Goal: Find specific page/section: Find specific page/section

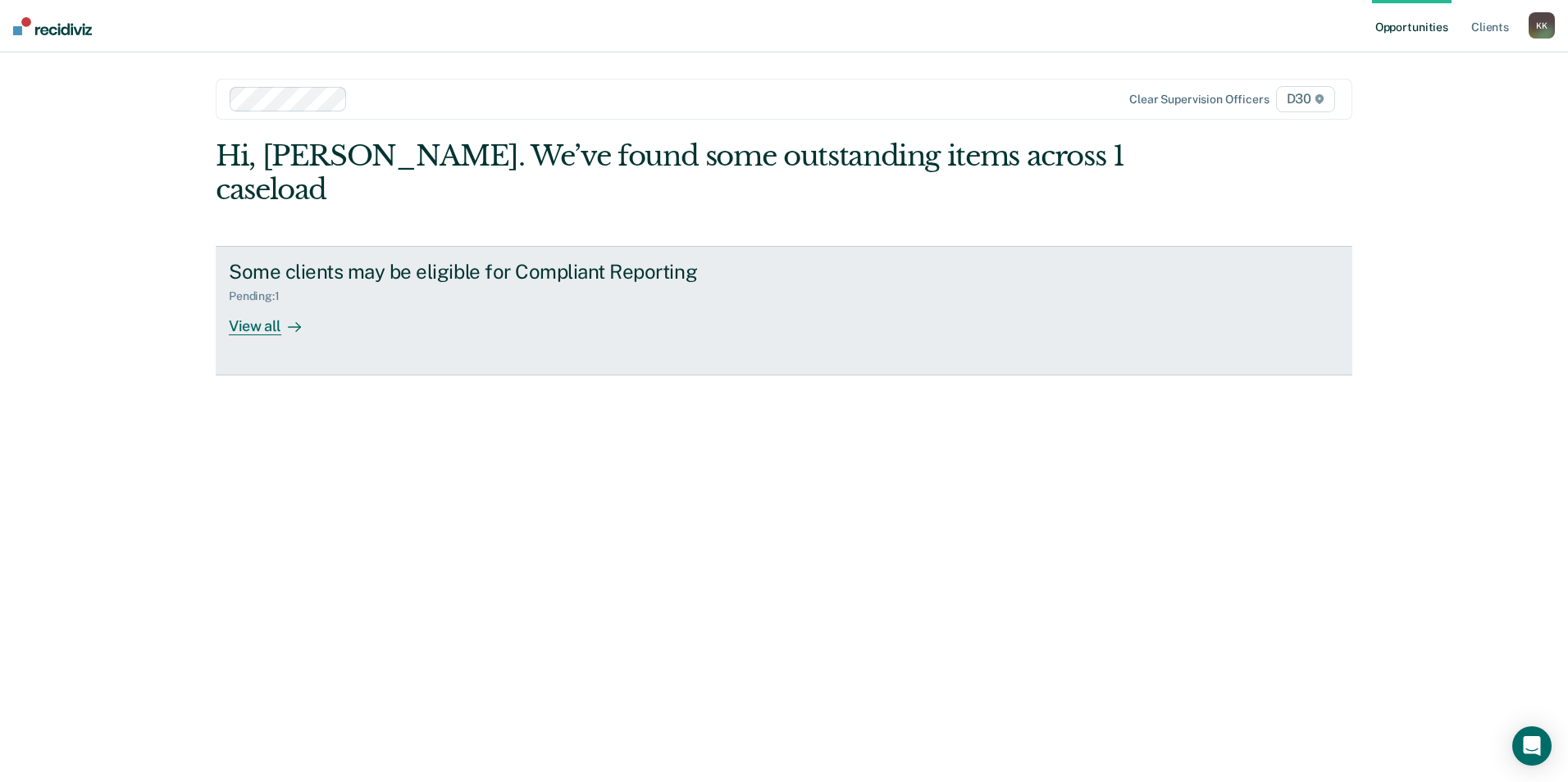
click at [276, 303] on div "View all" at bounding box center [274, 319] width 91 height 32
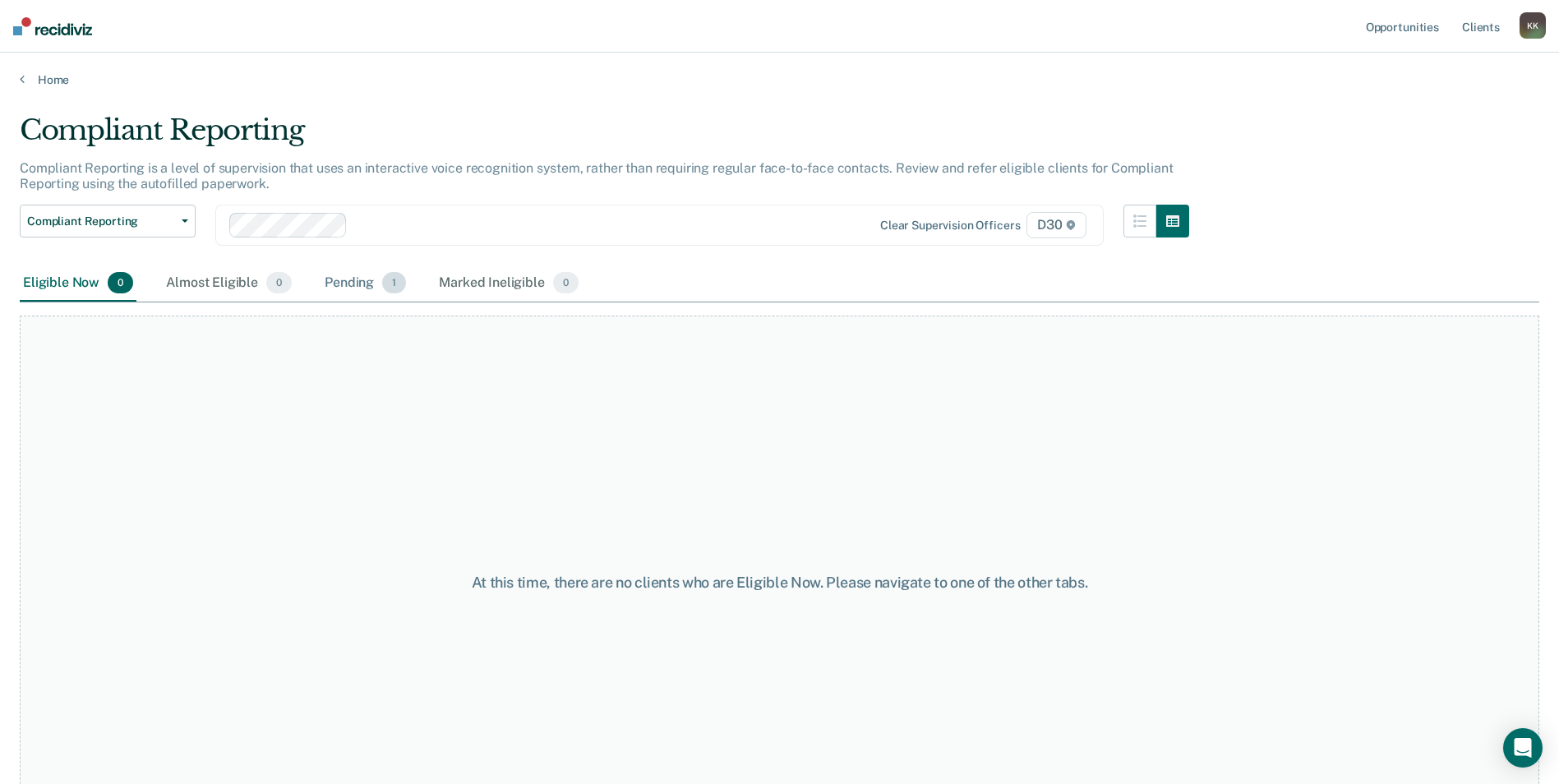
click at [362, 282] on div "Pending 1" at bounding box center [366, 283] width 88 height 36
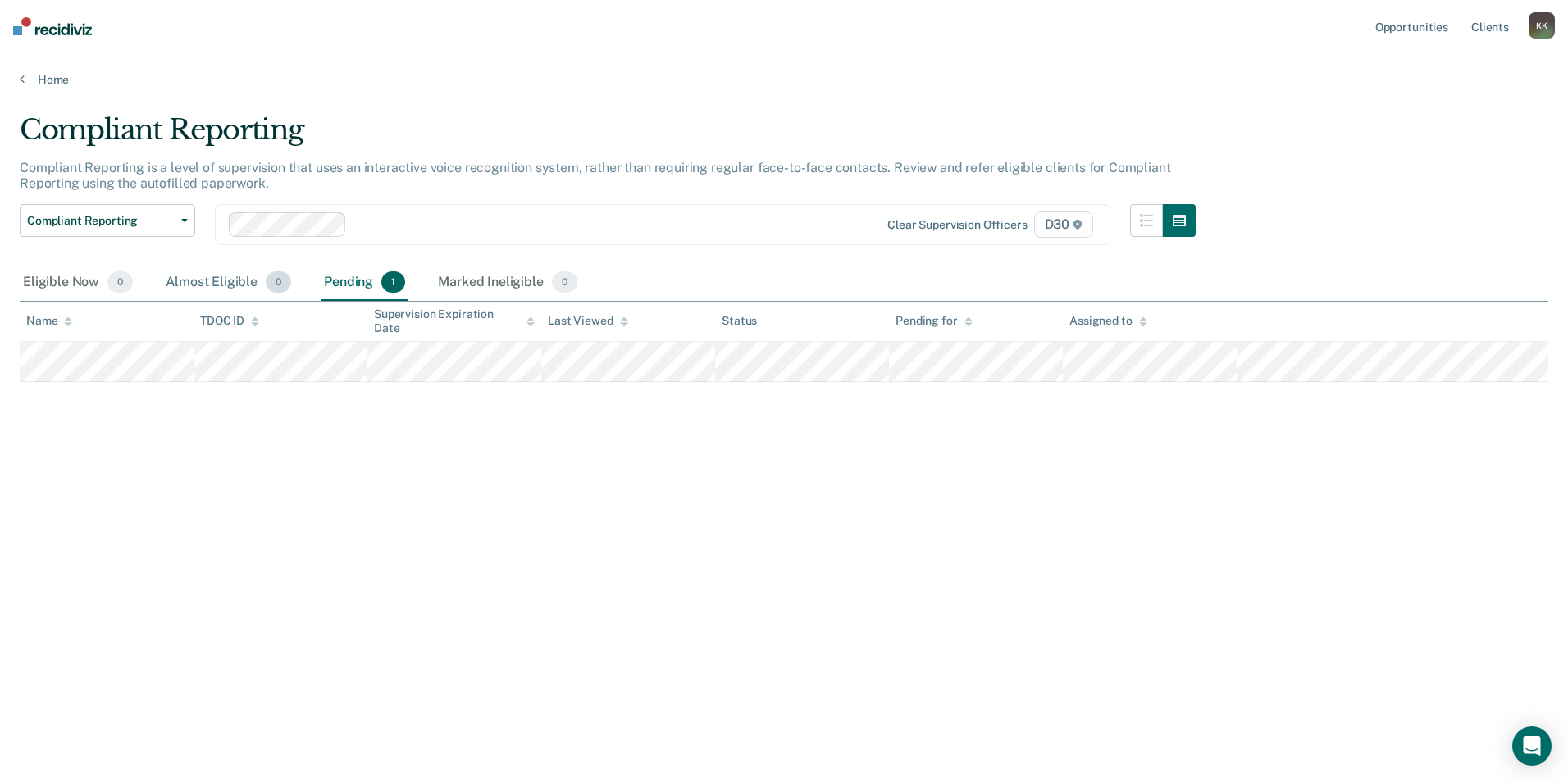
click at [206, 277] on div "Almost Eligible 0" at bounding box center [229, 283] width 132 height 36
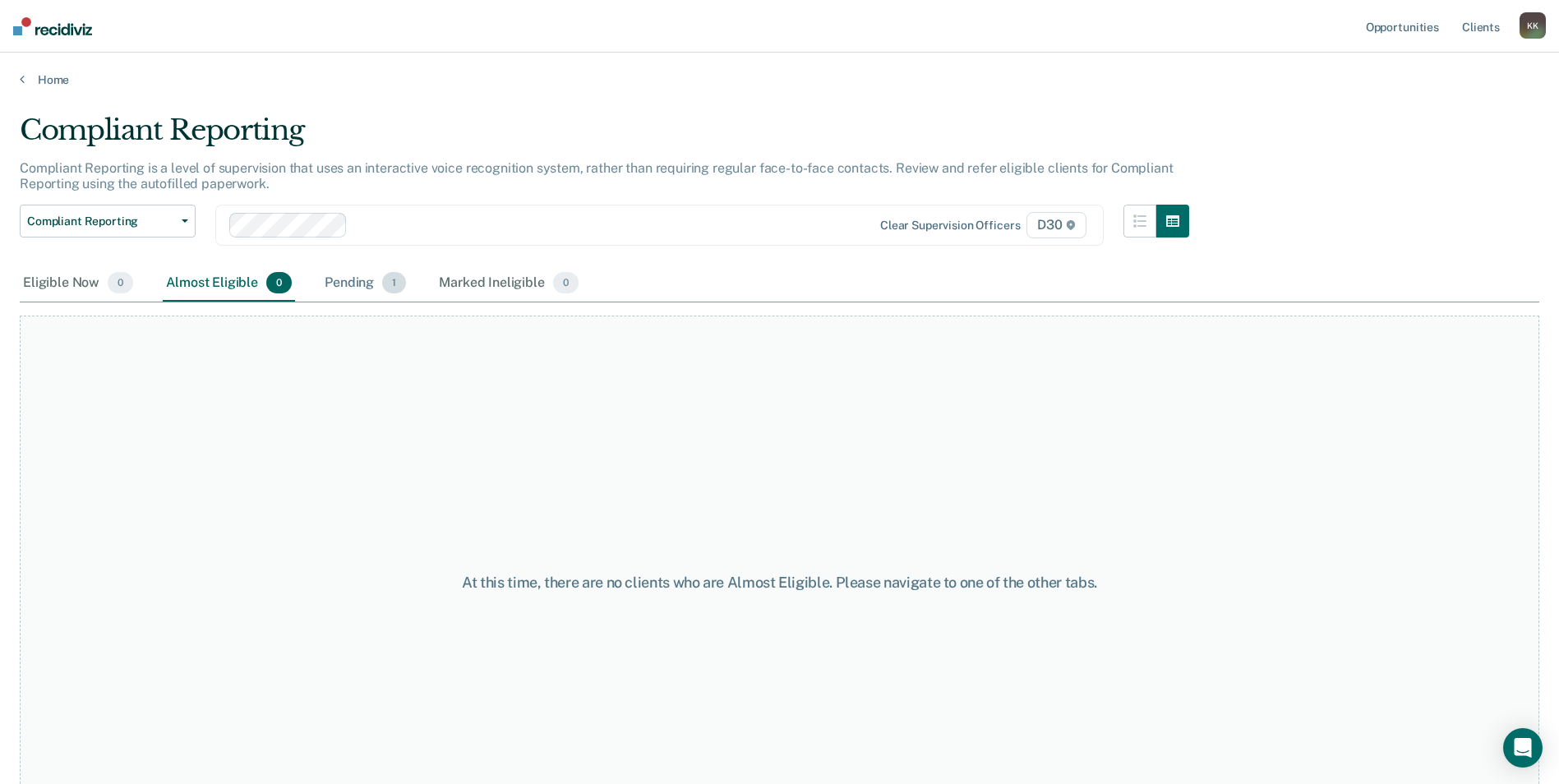
click at [371, 285] on div "Pending 1" at bounding box center [366, 283] width 88 height 36
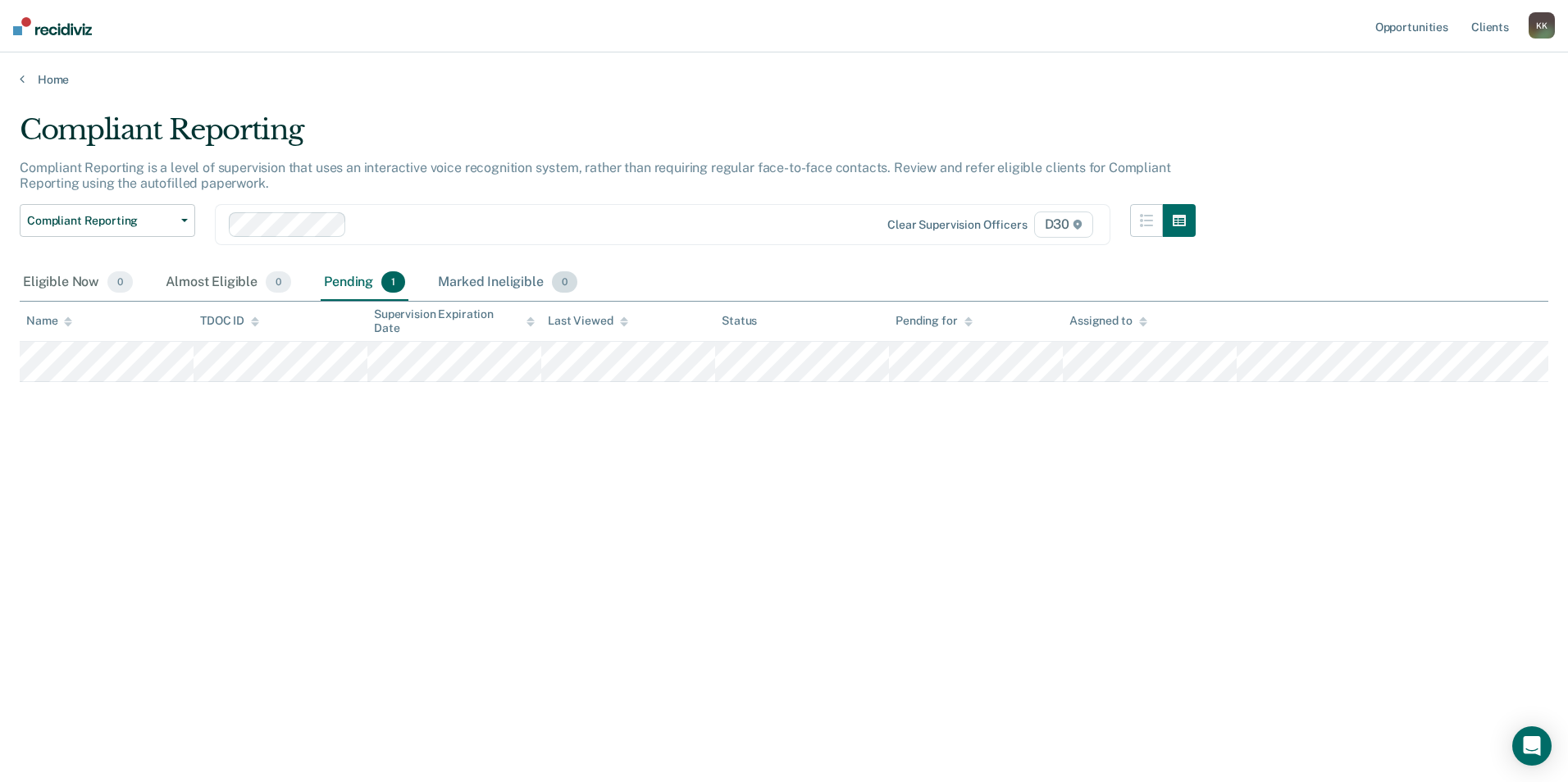
click at [505, 287] on div "Marked Ineligible 0" at bounding box center [507, 283] width 146 height 36
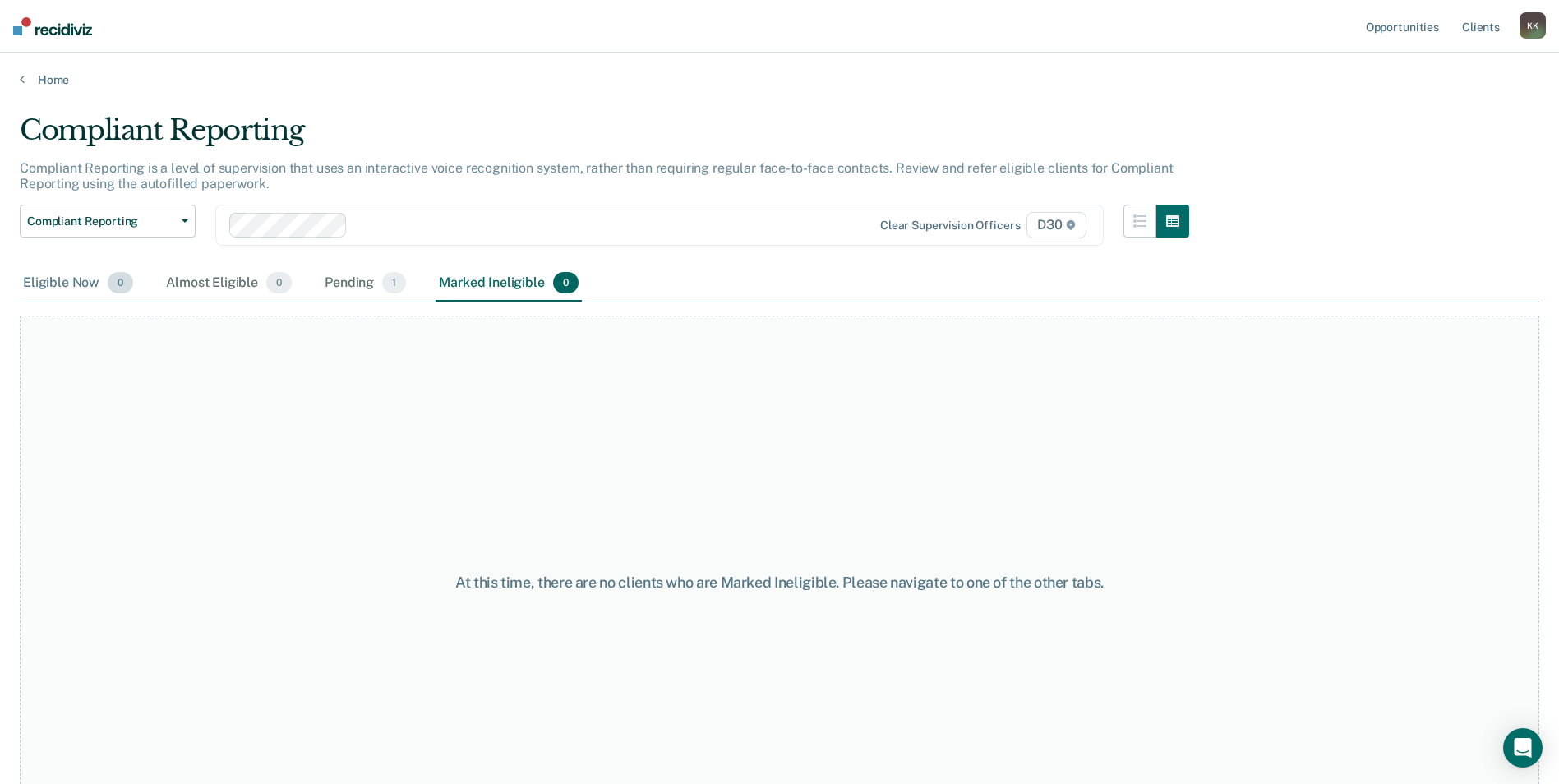
click at [70, 292] on div "Eligible Now 0" at bounding box center [78, 283] width 117 height 36
